Goal: Information Seeking & Learning: Learn about a topic

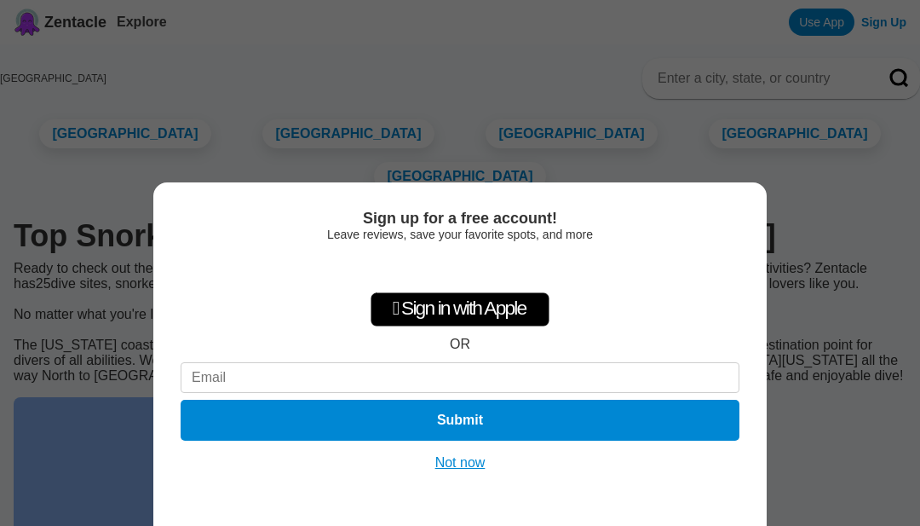
click at [466, 470] on button "Not now" at bounding box center [460, 462] width 61 height 17
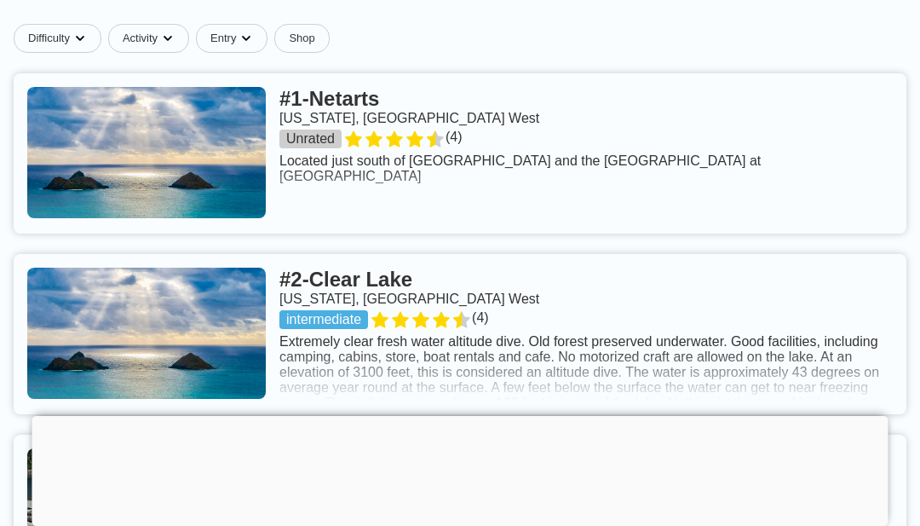
scroll to position [749, 0]
click at [478, 141] on link at bounding box center [460, 154] width 893 height 160
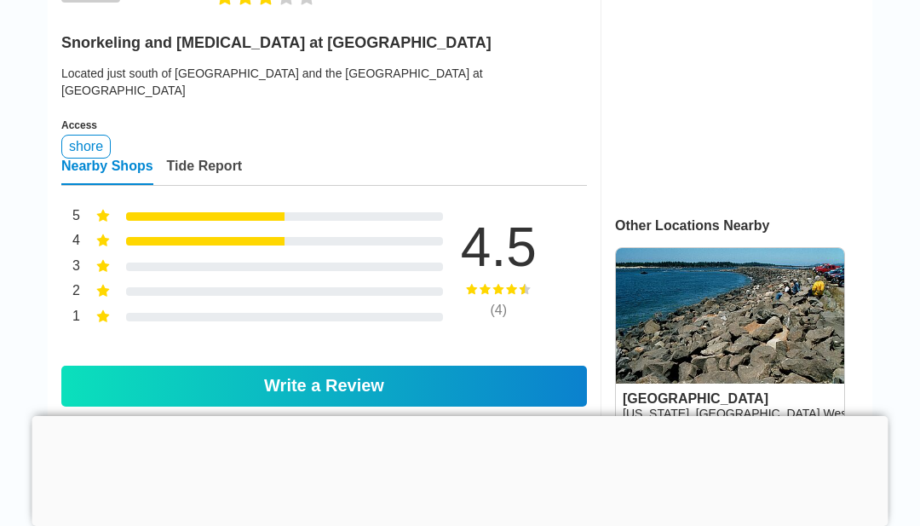
scroll to position [580, 0]
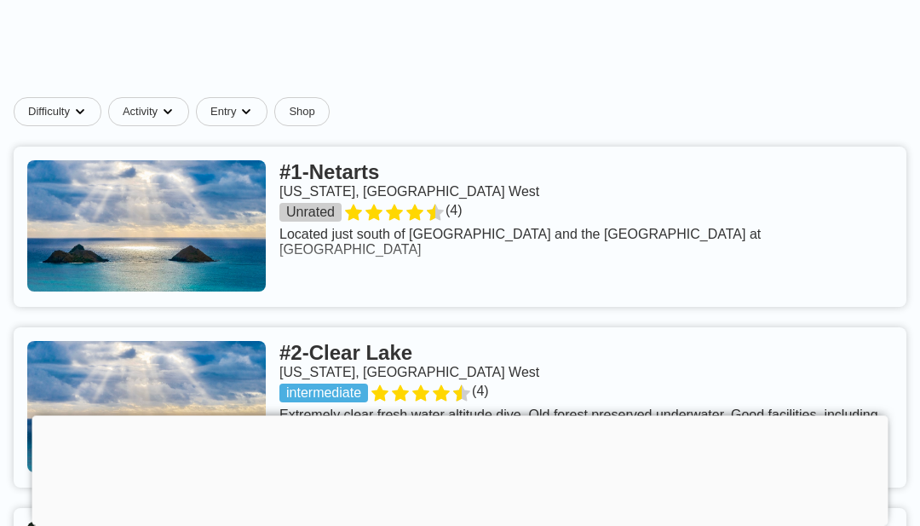
scroll to position [668, 0]
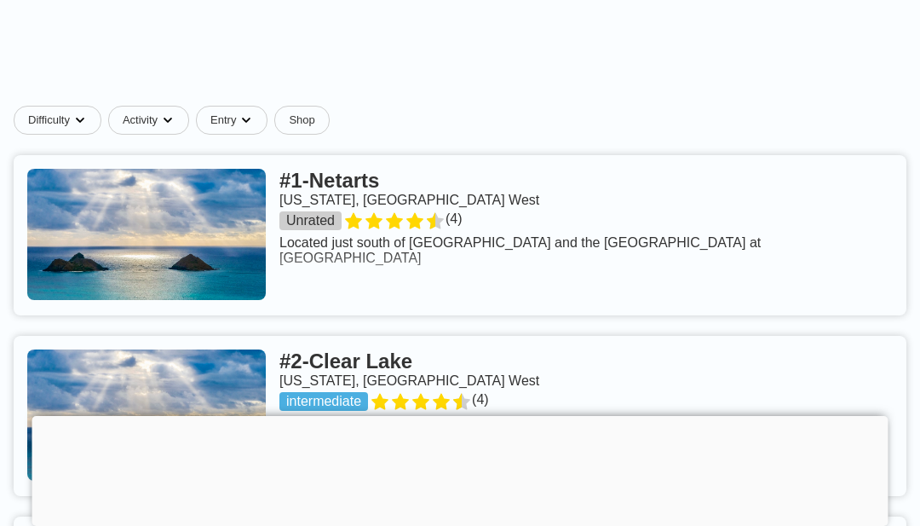
click at [775, 360] on link at bounding box center [460, 416] width 893 height 160
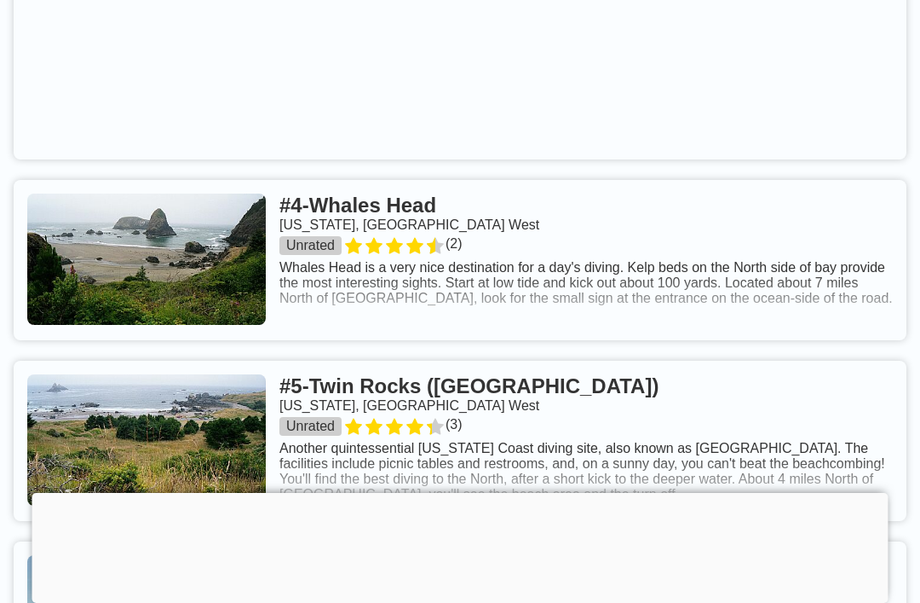
scroll to position [1379, 0]
click at [740, 266] on link at bounding box center [460, 261] width 893 height 160
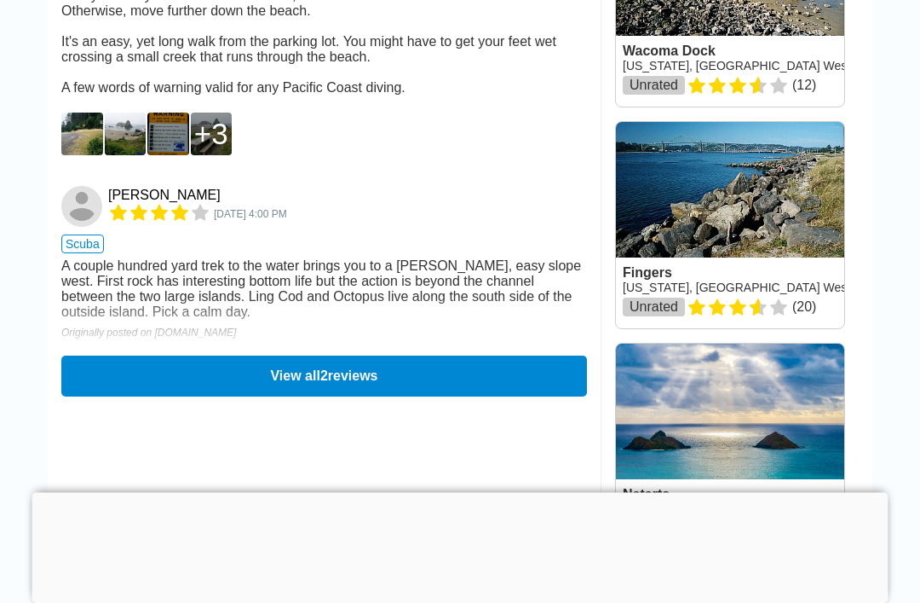
scroll to position [1307, 0]
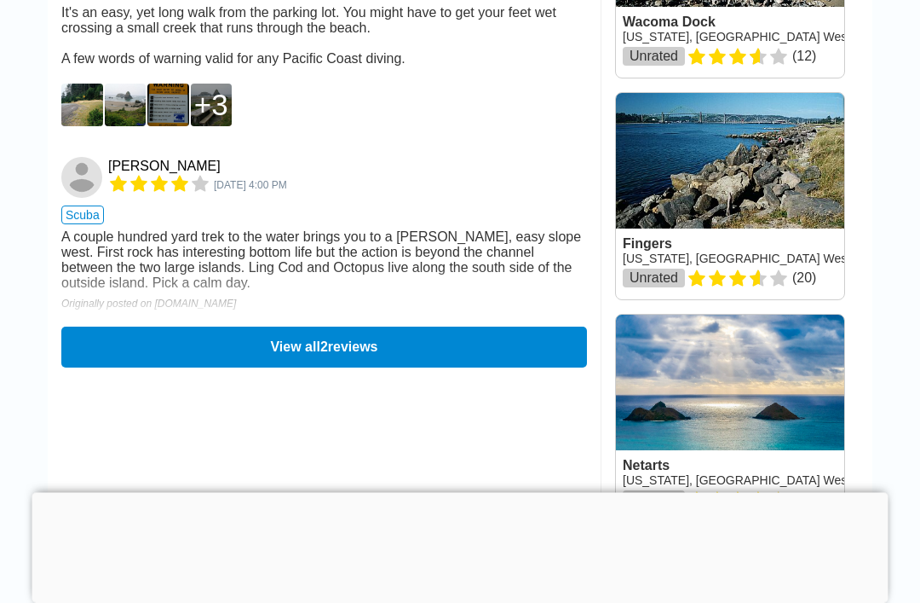
click at [531, 368] on button "View all 2 reviews" at bounding box center [324, 347] width 526 height 41
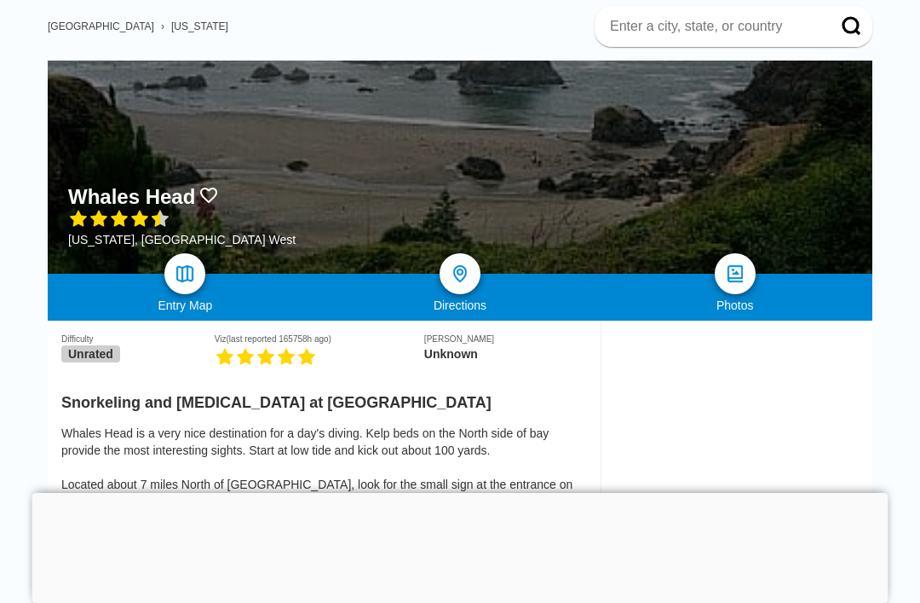
scroll to position [0, 0]
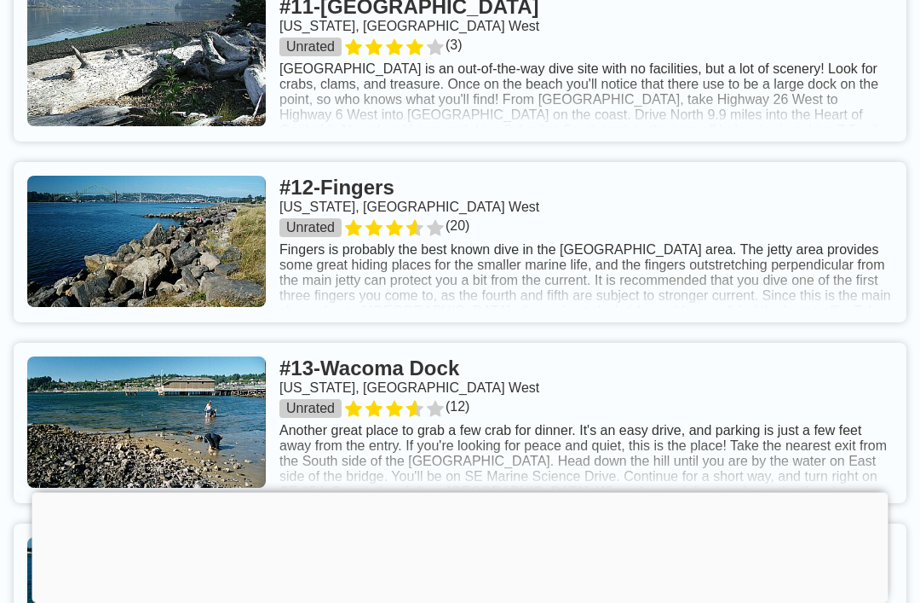
scroll to position [3051, 0]
click at [820, 237] on link at bounding box center [460, 242] width 893 height 160
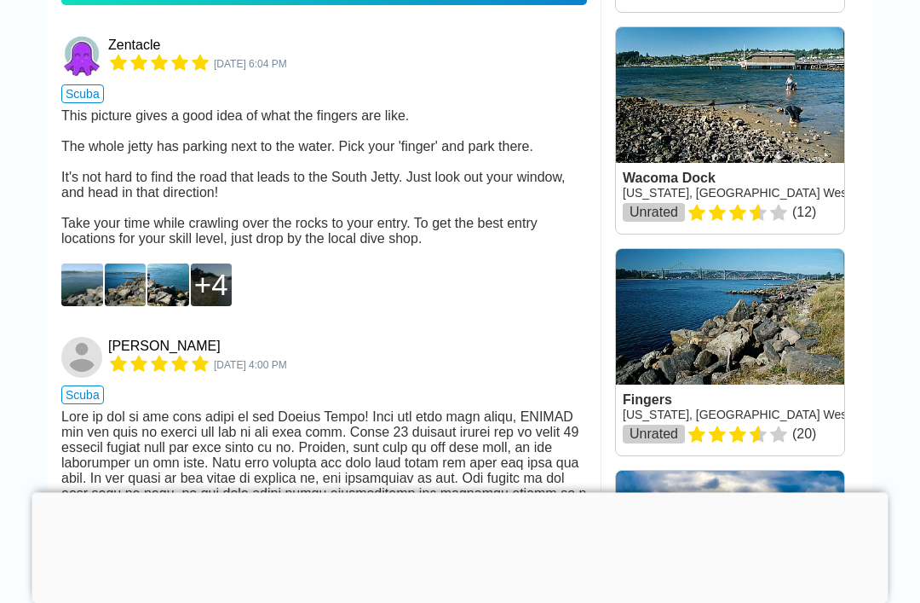
scroll to position [1152, 0]
click at [213, 284] on div "4" at bounding box center [211, 285] width 34 height 34
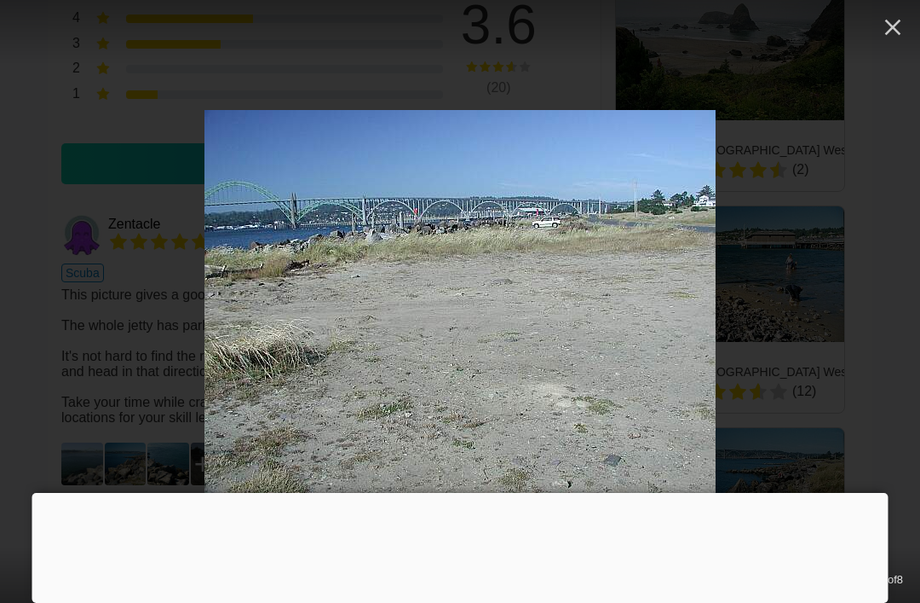
scroll to position [972, 0]
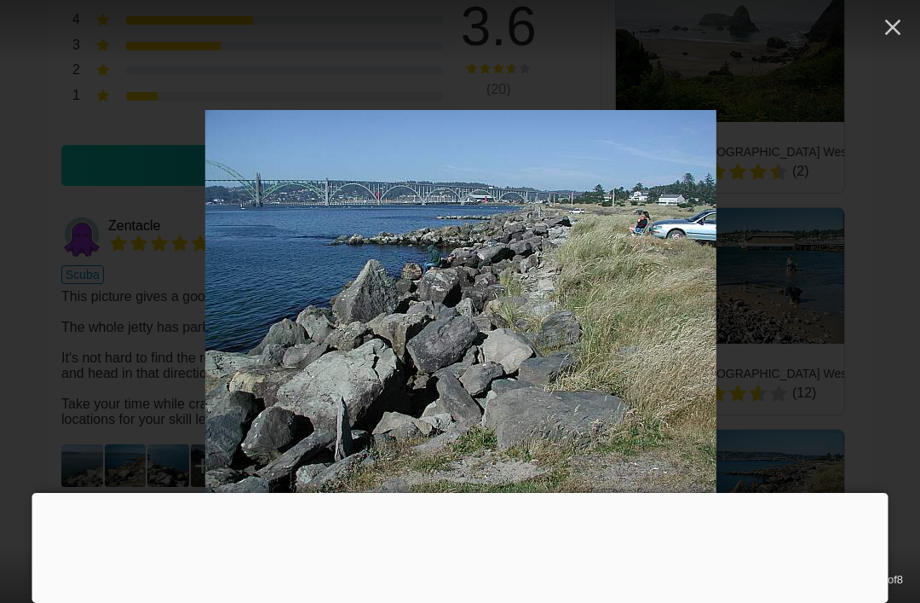
click at [906, 32] on icon "button" at bounding box center [892, 27] width 27 height 27
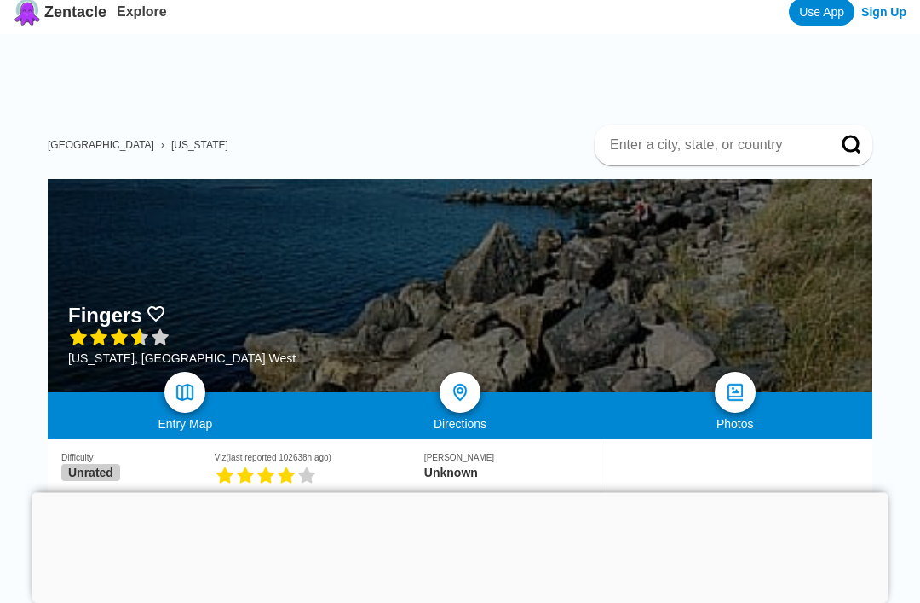
scroll to position [0, 0]
